Goal: Information Seeking & Learning: Learn about a topic

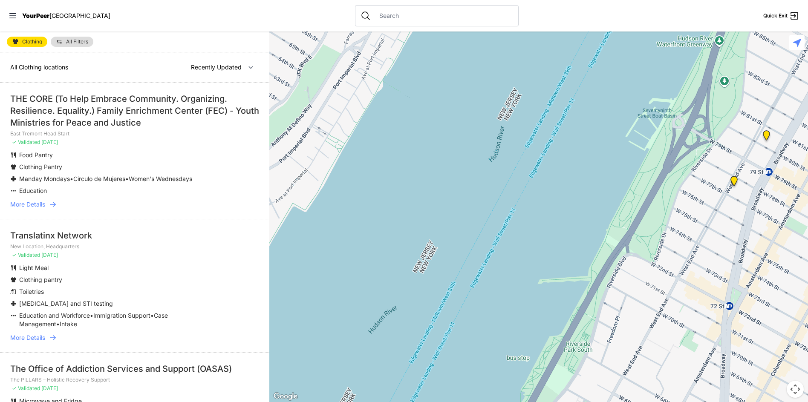
scroll to position [1492, 0]
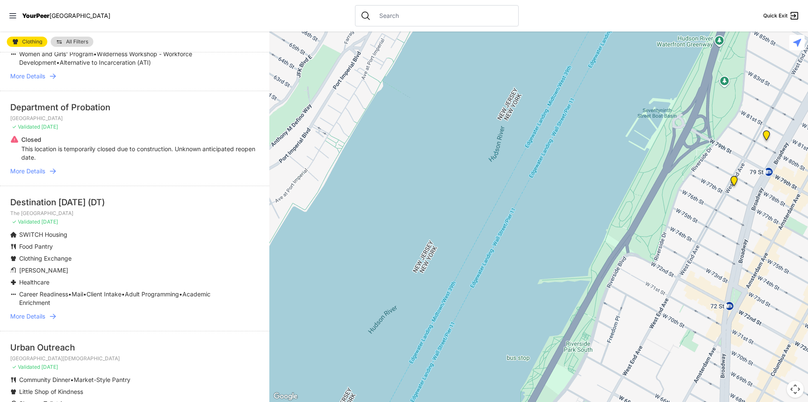
click at [32, 312] on span "More Details" at bounding box center [27, 316] width 35 height 9
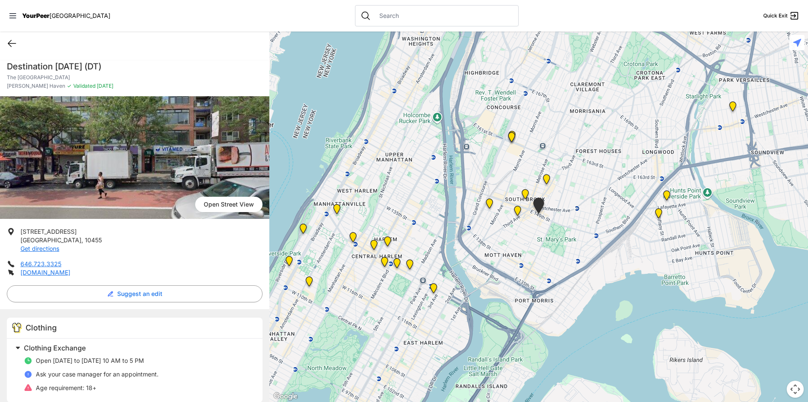
click at [11, 43] on icon at bounding box center [12, 43] width 8 height 6
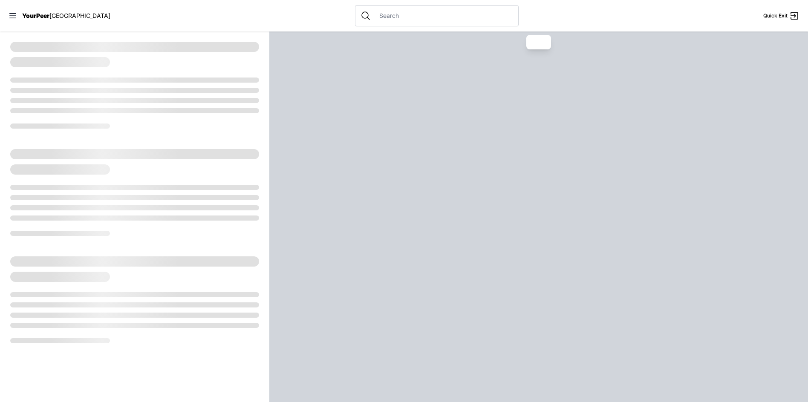
select select "recentlyUpdated"
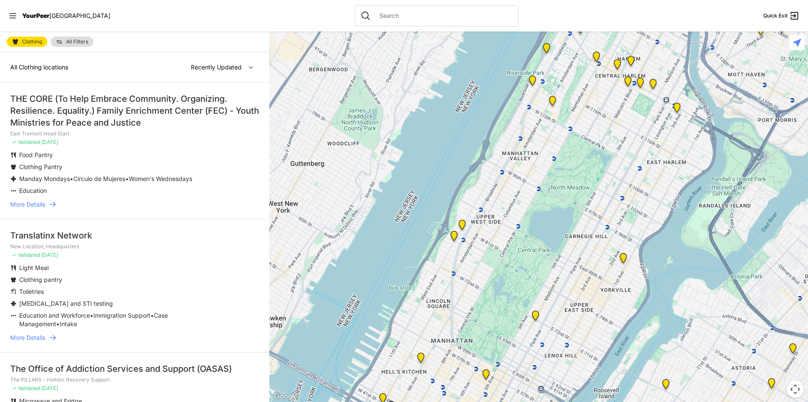
scroll to position [43, 0]
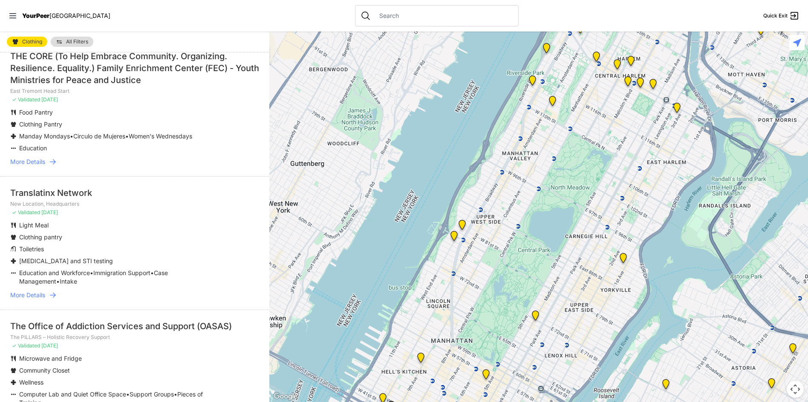
click at [26, 296] on span "More Details" at bounding box center [27, 295] width 35 height 9
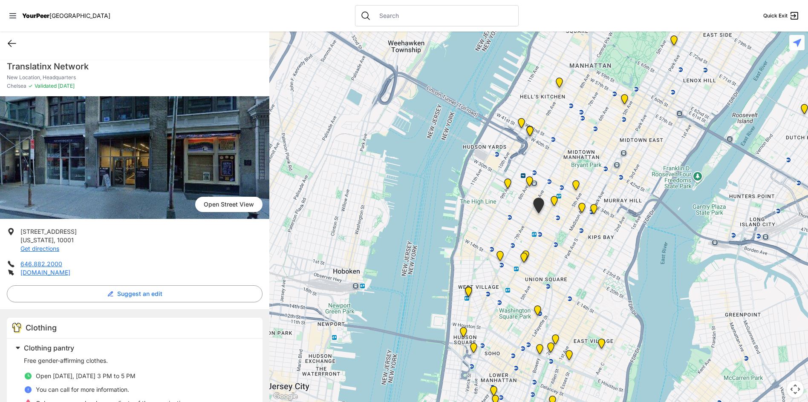
click at [9, 40] on icon at bounding box center [12, 43] width 10 height 10
select select "recentlyUpdated"
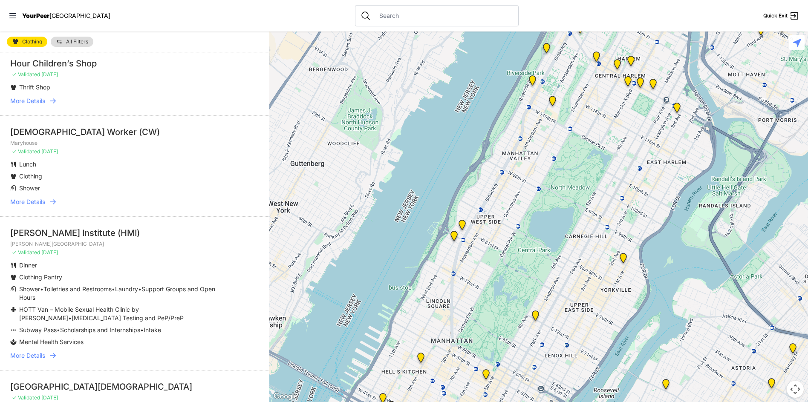
scroll to position [2050, 0]
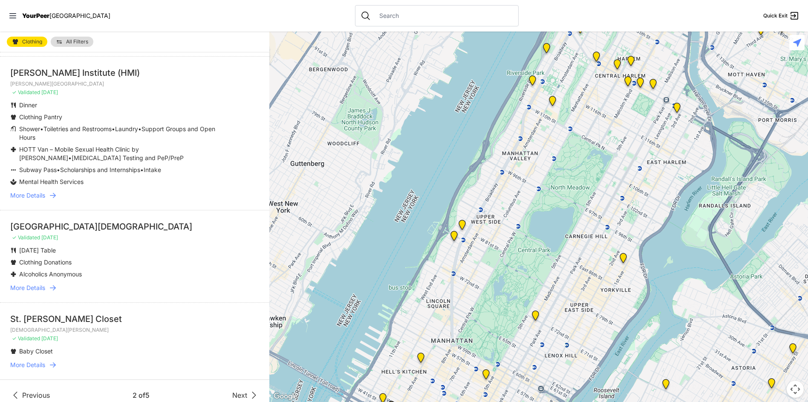
click at [19, 391] on icon at bounding box center [15, 396] width 10 height 10
